Goal: Navigation & Orientation: Find specific page/section

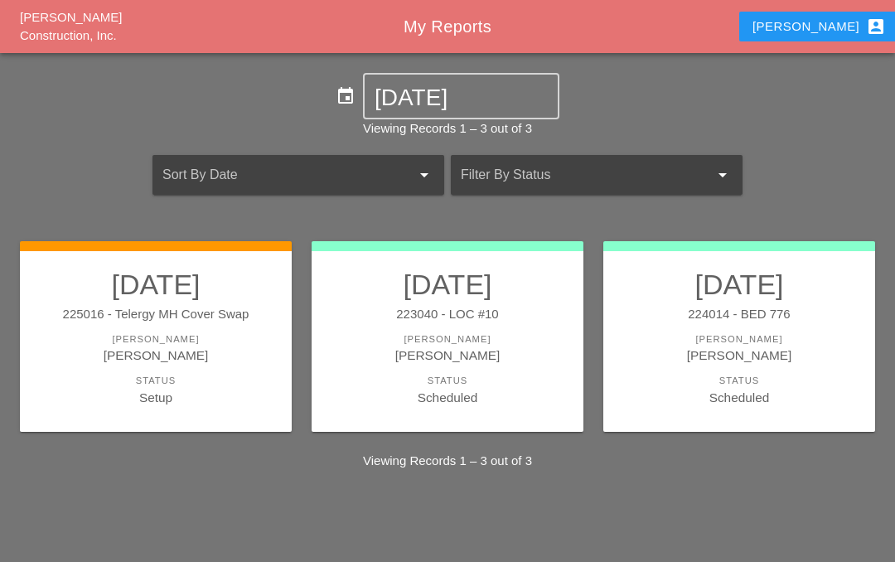
click at [446, 323] on link "[DATE] 223040 - LOC #10 [PERSON_NAME] [PERSON_NAME] Status Scheduled" at bounding box center [447, 337] width 239 height 139
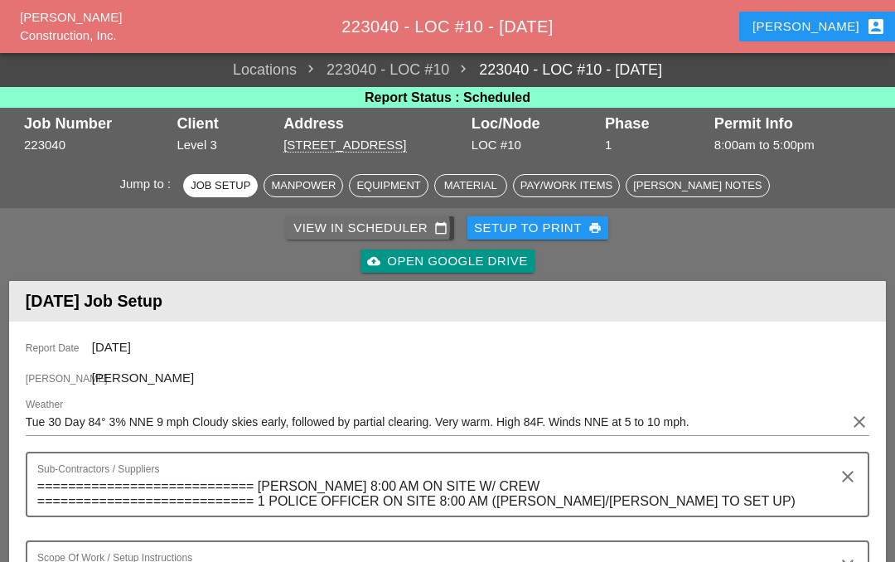
click at [400, 220] on div "View in Scheduler calendar_today" at bounding box center [370, 228] width 154 height 19
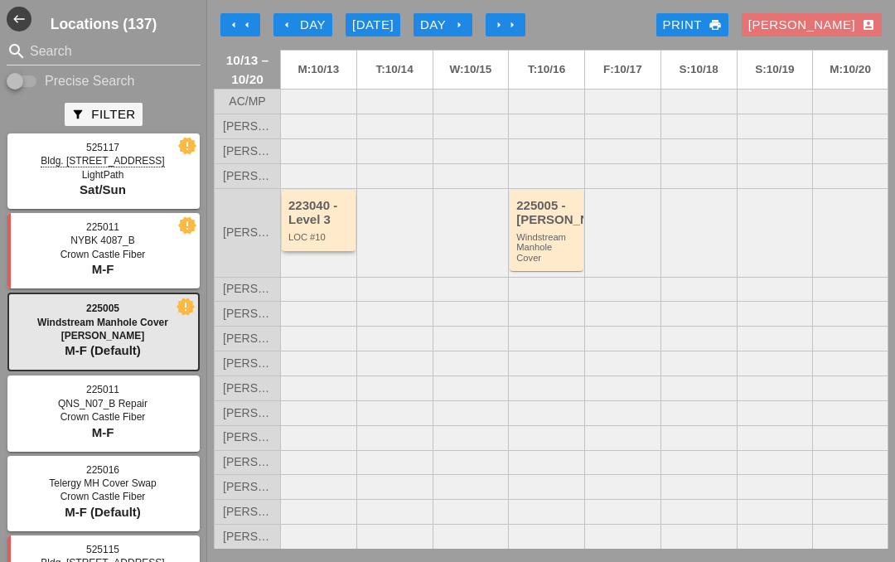
click at [335, 225] on div "223040 - Level 3" at bounding box center [319, 212] width 63 height 27
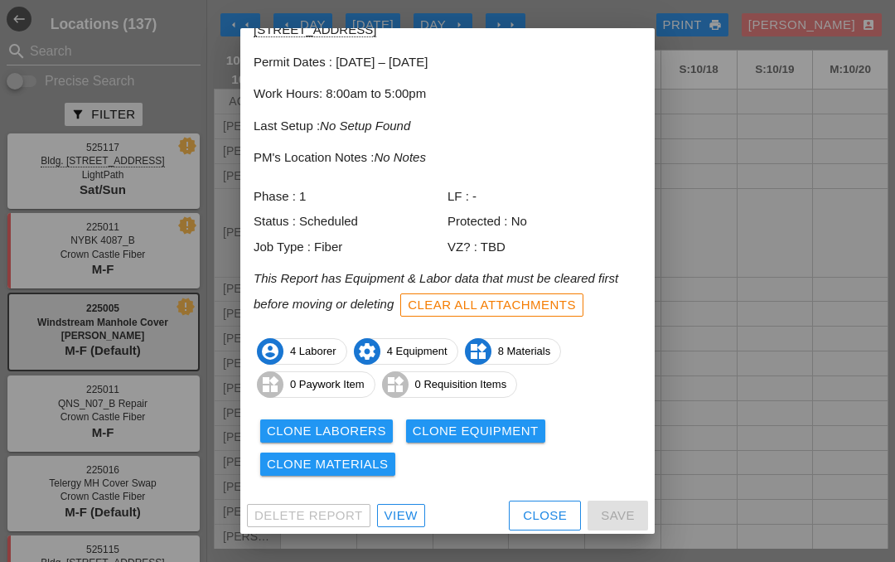
scroll to position [88, 0]
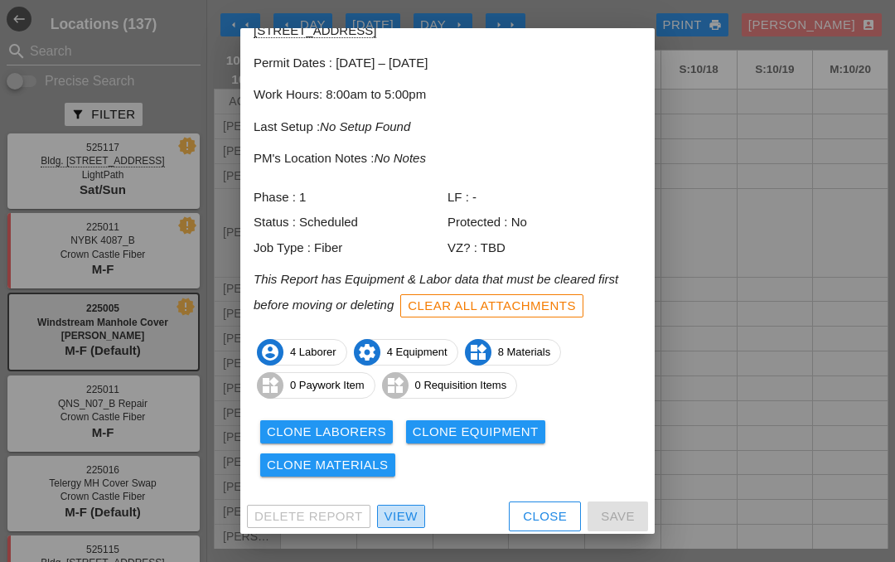
click at [393, 507] on div "View" at bounding box center [401, 516] width 33 height 19
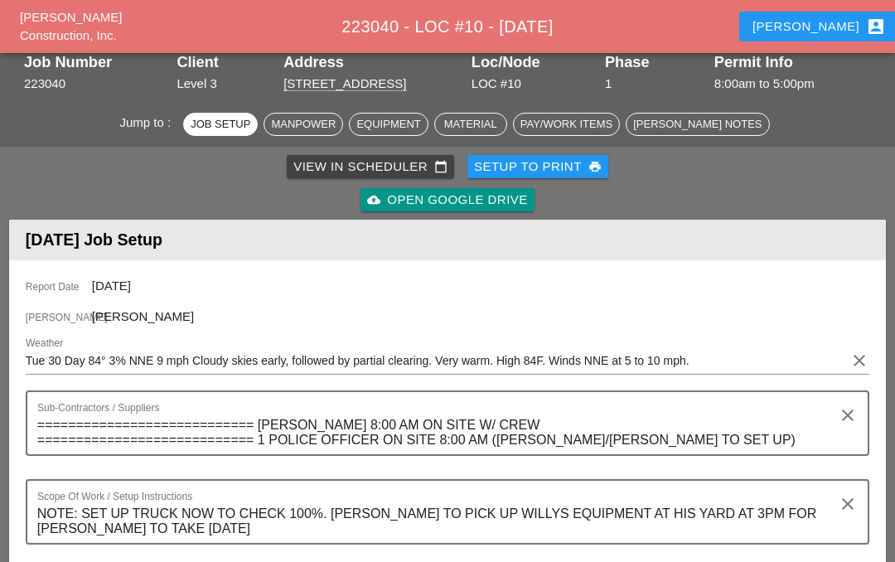
scroll to position [61, 0]
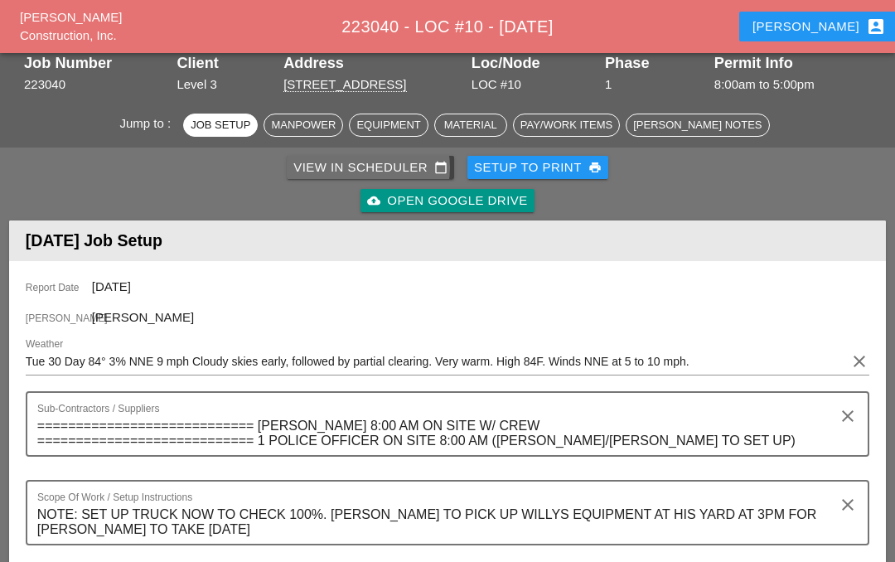
click at [363, 162] on div "View in Scheduler calendar_today" at bounding box center [370, 167] width 154 height 19
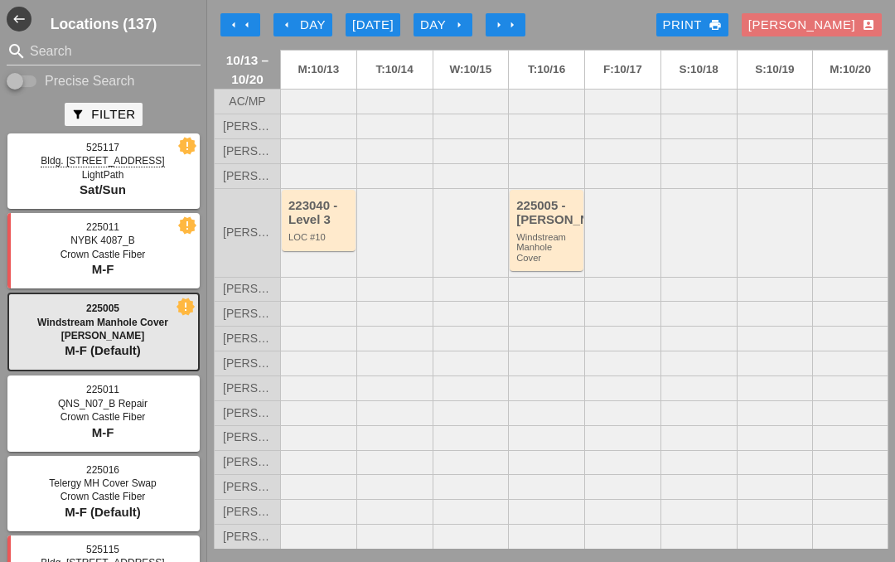
click at [373, 23] on div "[DATE]" at bounding box center [372, 25] width 41 height 19
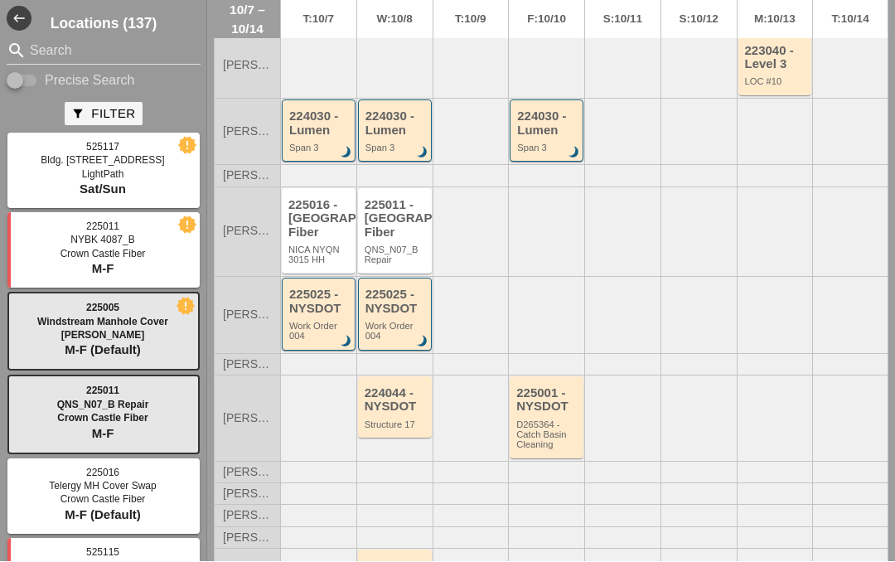
scroll to position [434, 0]
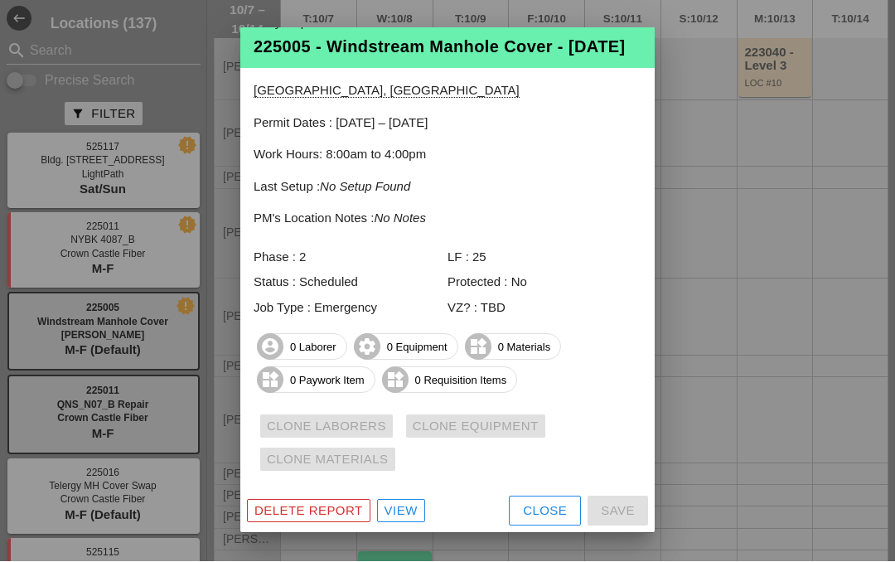
scroll to position [40, 0]
click at [407, 511] on div "View" at bounding box center [401, 511] width 33 height 19
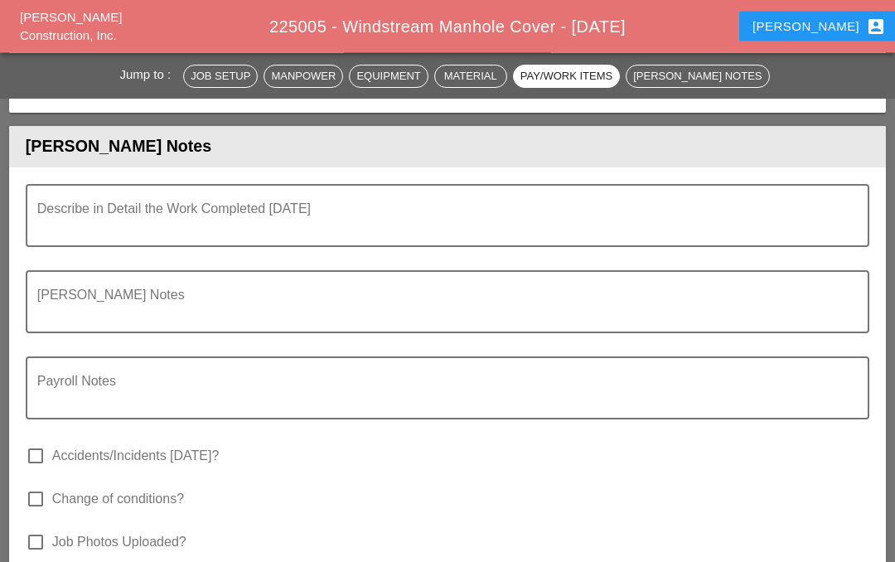
scroll to position [1619, 0]
